Goal: Transaction & Acquisition: Purchase product/service

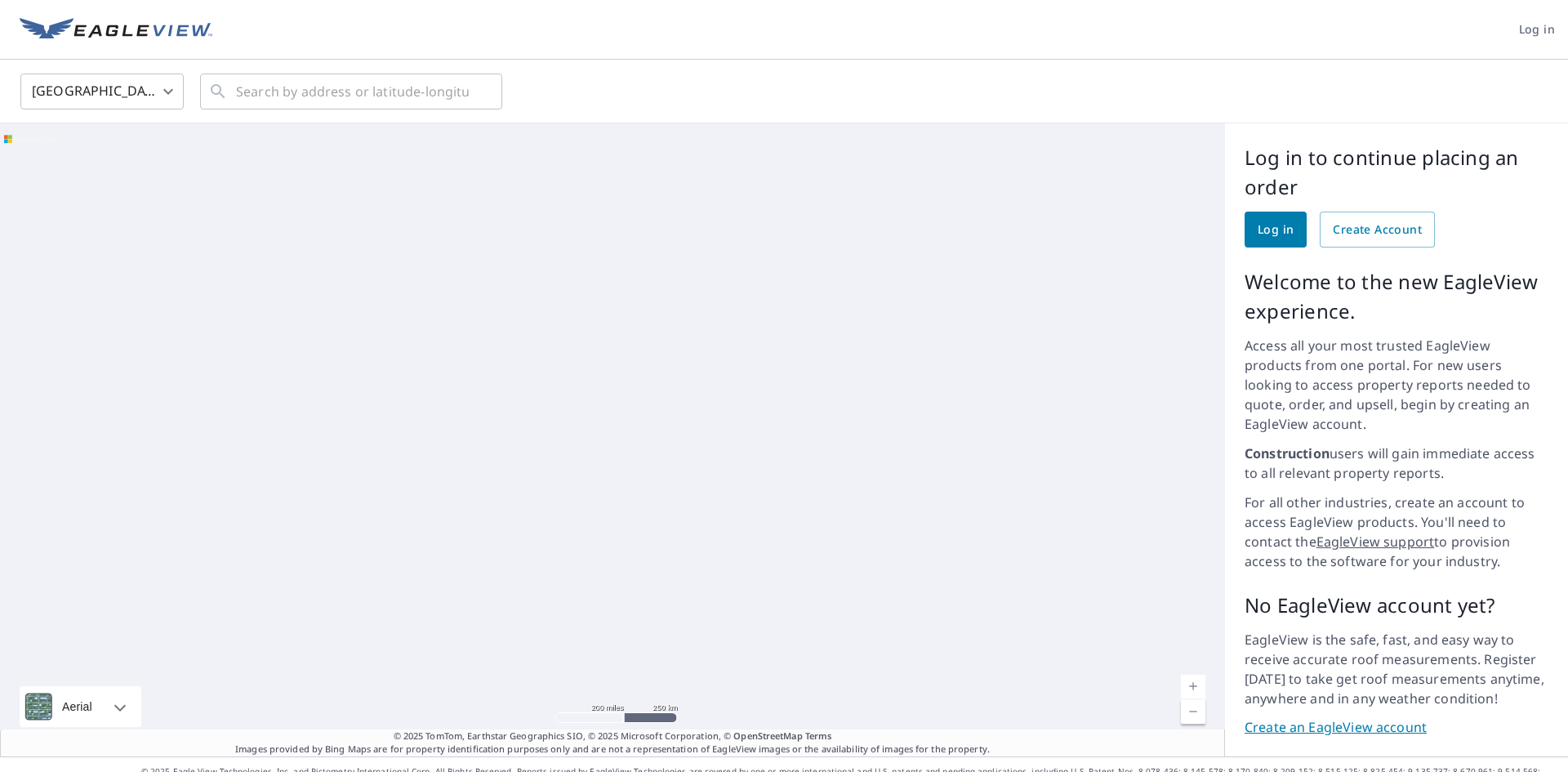
click at [1260, 237] on span "Log in" at bounding box center [1275, 229] width 36 height 21
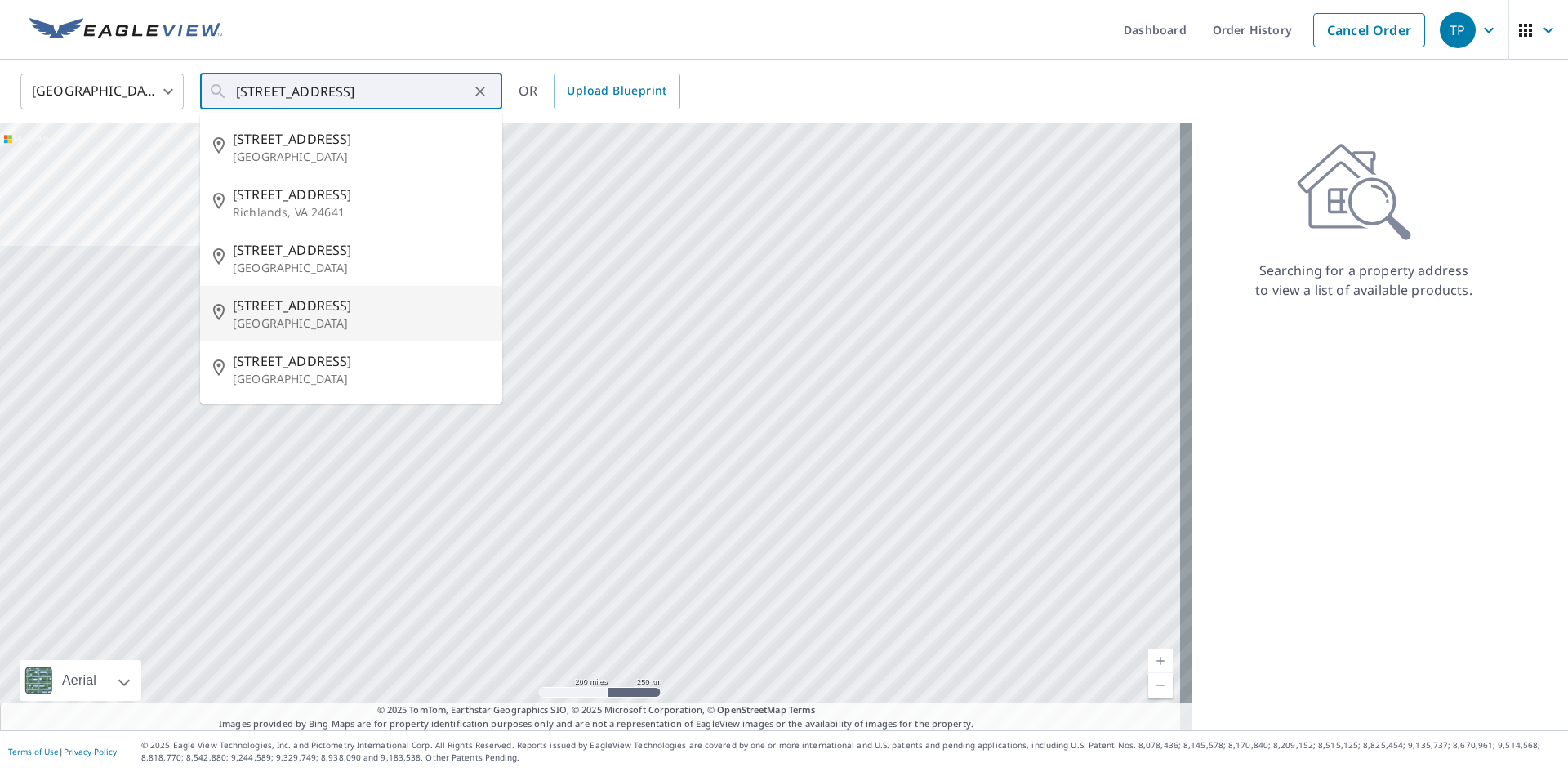
click at [275, 305] on span "[STREET_ADDRESS]" at bounding box center [361, 306] width 256 height 20
type input "[STREET_ADDRESS]"
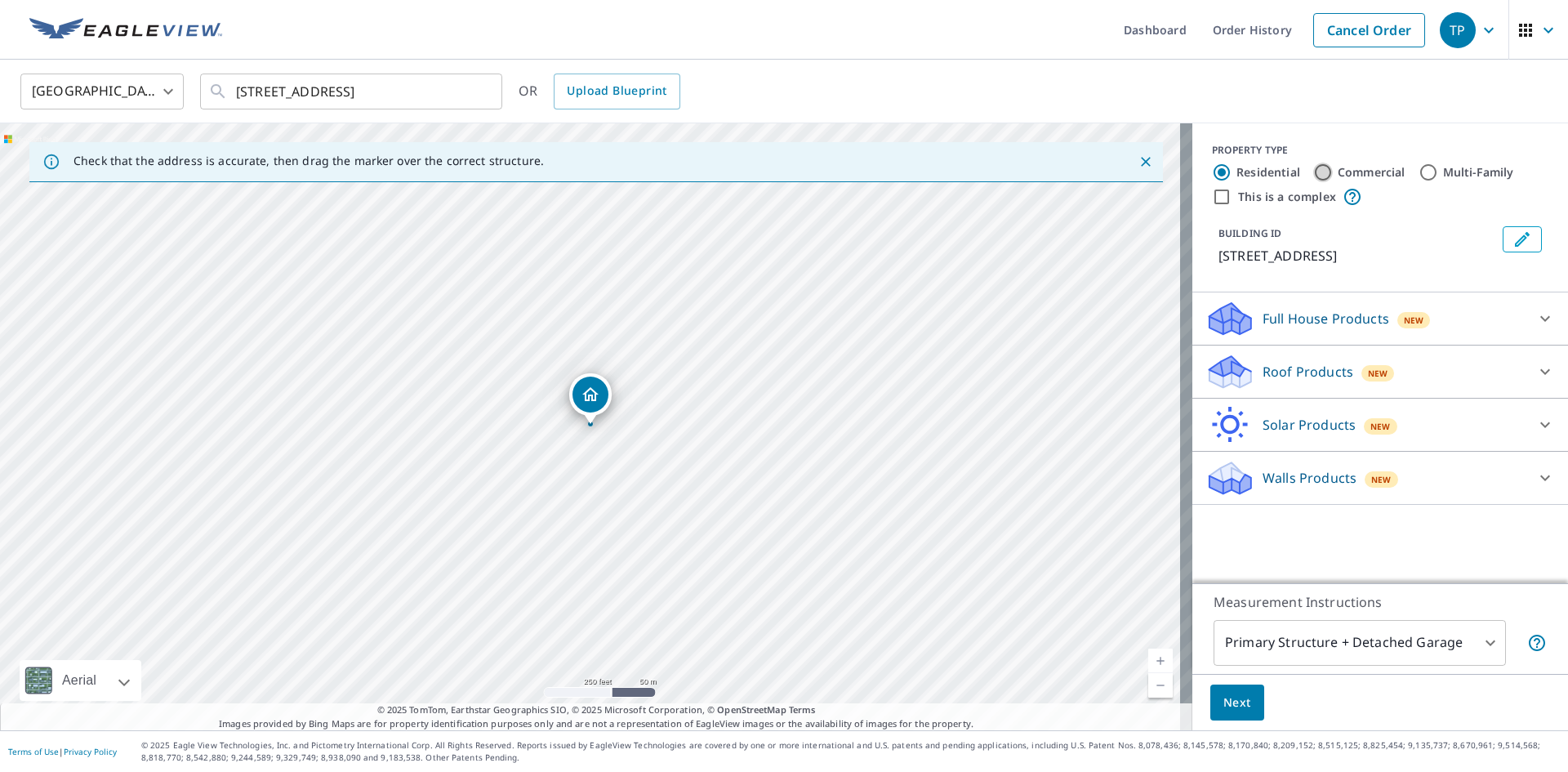
click at [1313, 173] on input "Commercial" at bounding box center [1323, 173] width 20 height 20
radio input "true"
type input "4"
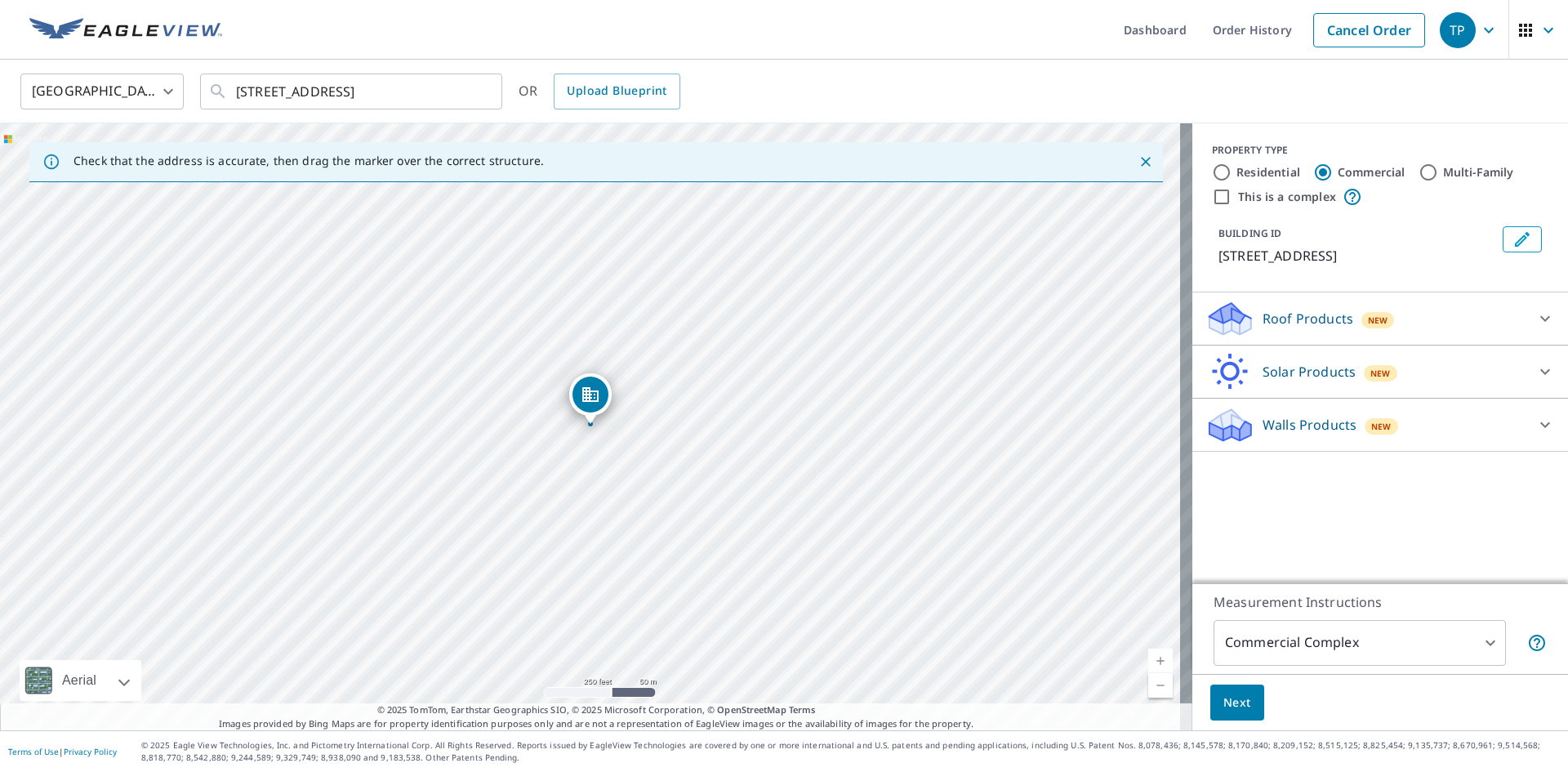
click at [1290, 325] on p "Roof Products" at bounding box center [1307, 319] width 90 height 20
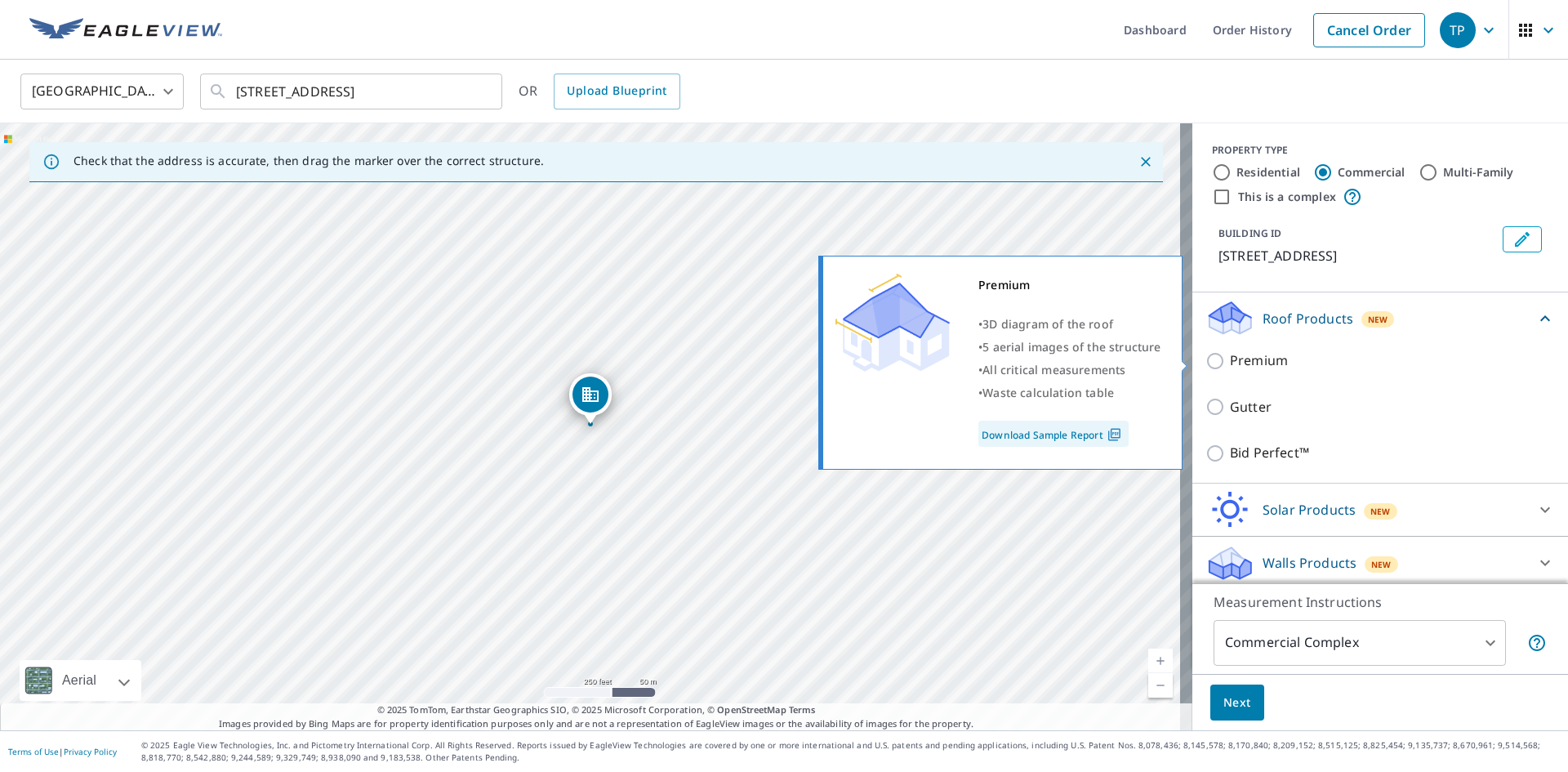
click at [1231, 354] on p "Premium" at bounding box center [1259, 360] width 58 height 21
click at [1230, 354] on input "Premium" at bounding box center [1217, 361] width 25 height 20
checkbox input "true"
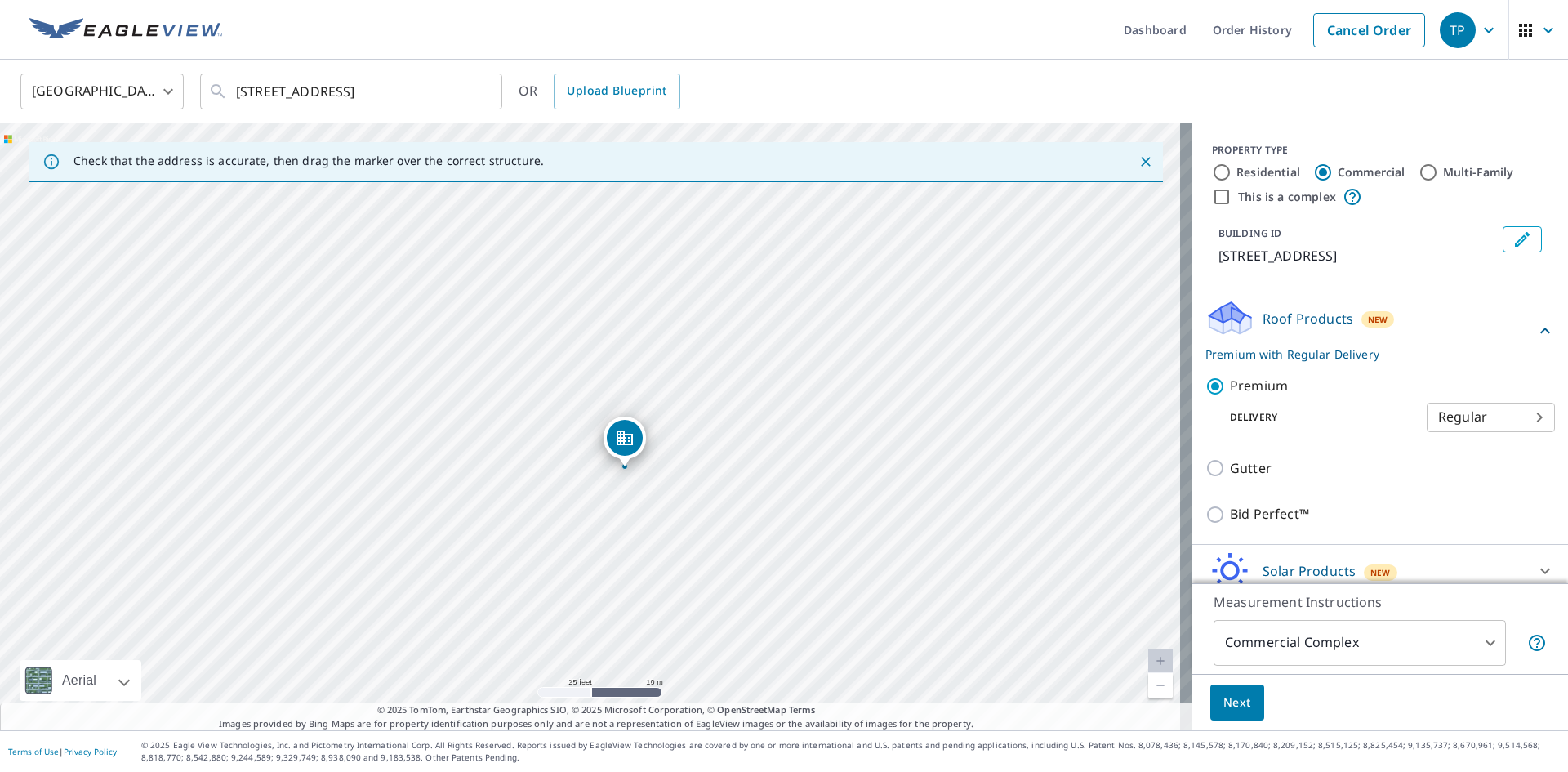
drag, startPoint x: 587, startPoint y: 543, endPoint x: 636, endPoint y: 469, distance: 88.8
click at [636, 469] on div "[STREET_ADDRESS]" at bounding box center [596, 427] width 1192 height 607
drag, startPoint x: 663, startPoint y: 447, endPoint x: 690, endPoint y: 417, distance: 40.4
click at [690, 417] on div "[STREET_ADDRESS]" at bounding box center [596, 427] width 1192 height 607
click at [1218, 713] on button "Next" at bounding box center [1237, 703] width 54 height 37
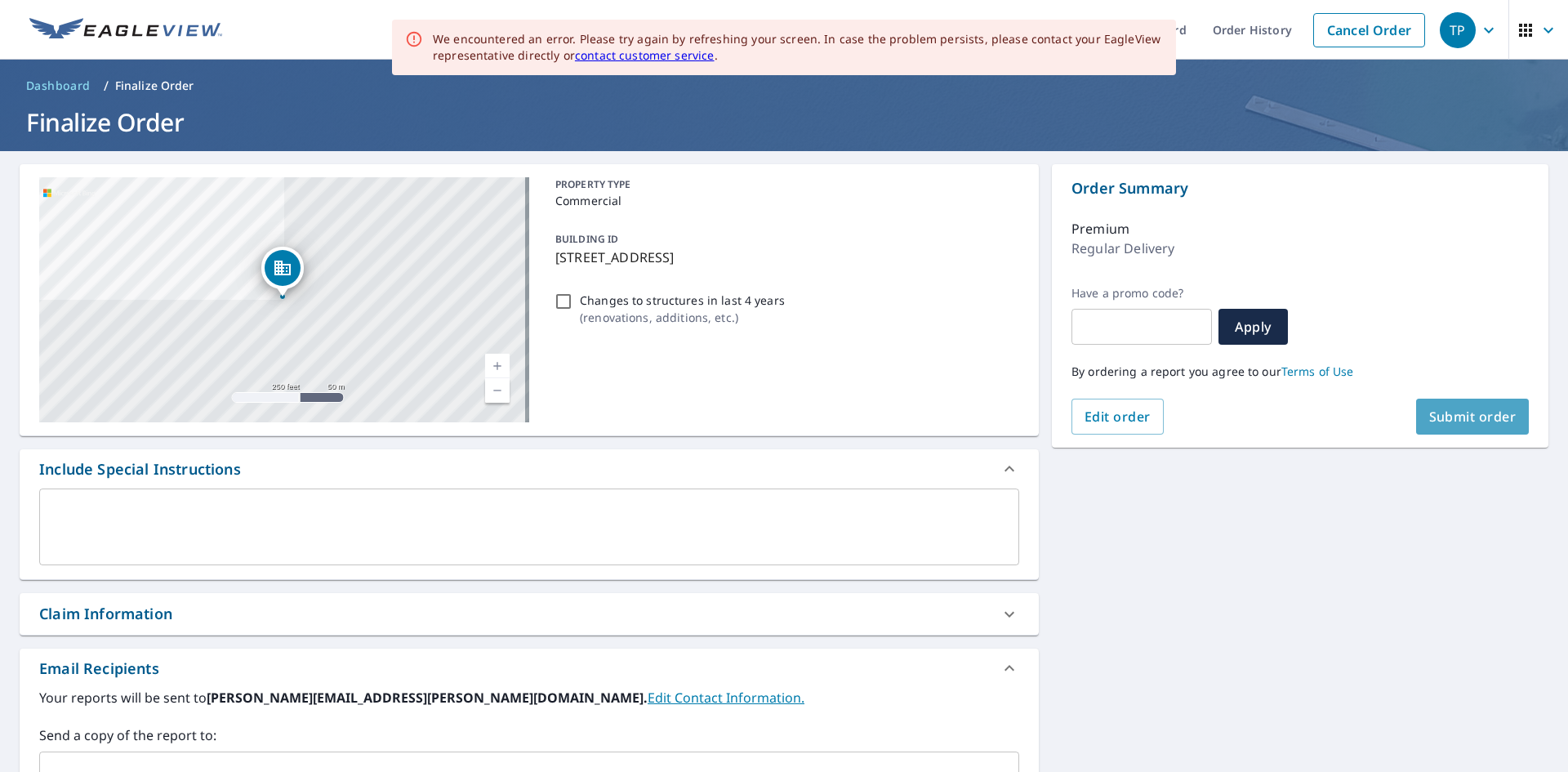
click at [1471, 433] on button "Submit order" at bounding box center [1472, 417] width 113 height 36
